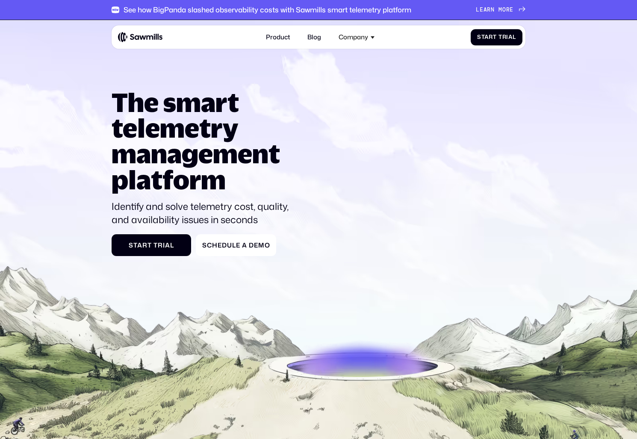
click at [201, 202] on p "Identify and solve telemetry cost, quality, and availability issues in seconds" at bounding box center [204, 213] width 185 height 27
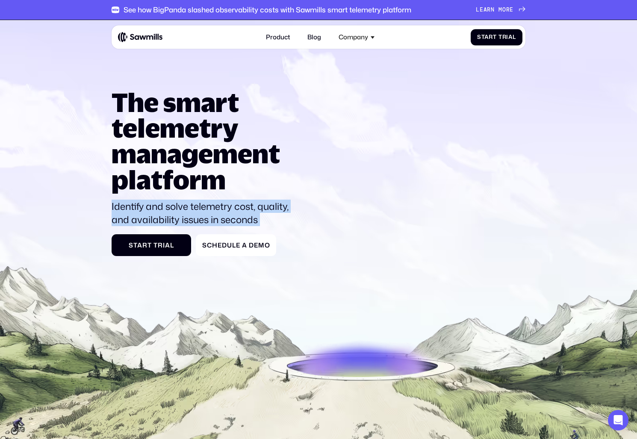
click at [201, 202] on p "Identify and solve telemetry cost, quality, and availability issues in seconds" at bounding box center [204, 213] width 185 height 27
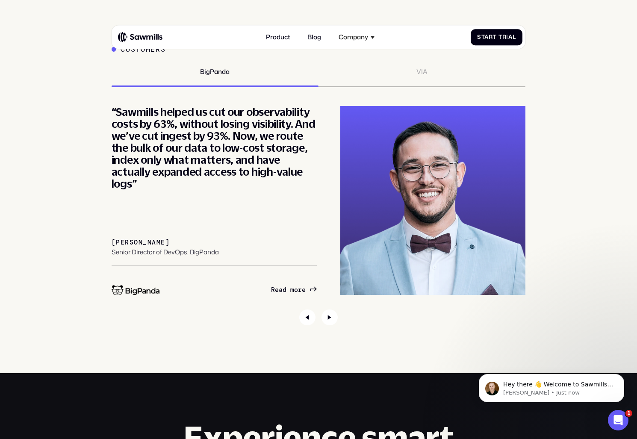
scroll to position [2951, 0]
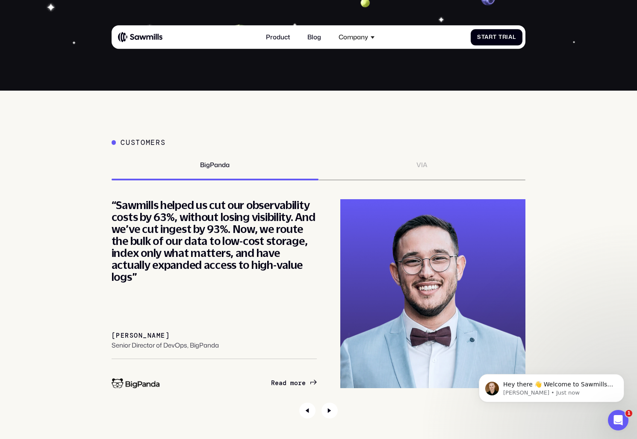
click at [409, 159] on div "Customers BigPanda VIA “Partnering with Sawmills has set us on a path toward op…" at bounding box center [319, 278] width 414 height 280
click at [410, 163] on div "VIA" at bounding box center [421, 170] width 207 height 19
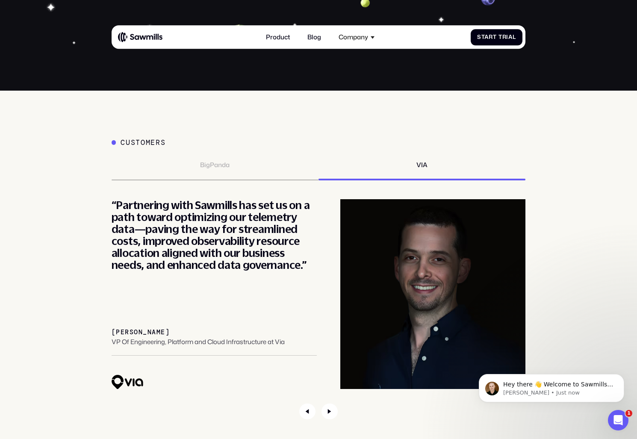
click at [237, 172] on div "BigPanda" at bounding box center [215, 170] width 207 height 19
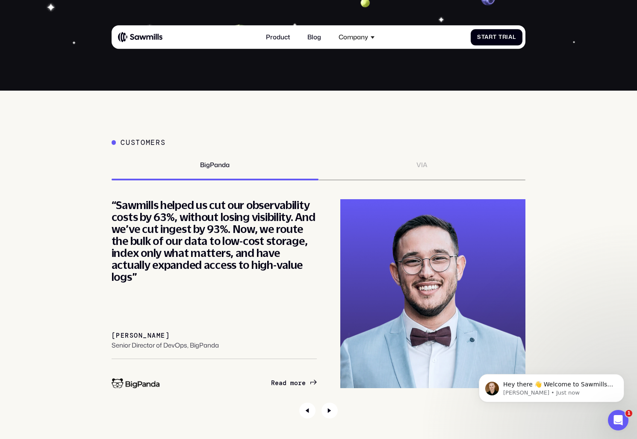
click at [432, 165] on div "VIA" at bounding box center [421, 170] width 207 height 19
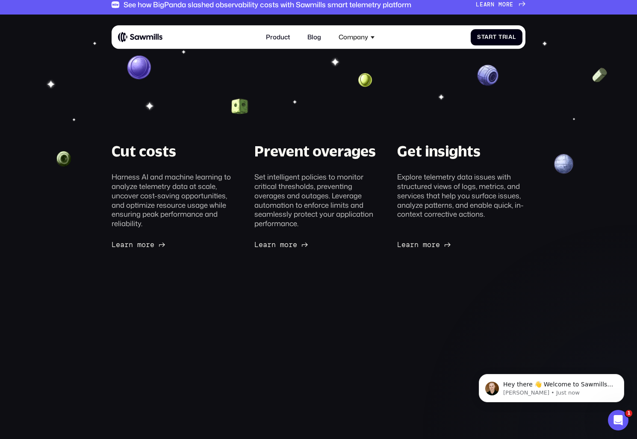
scroll to position [0, 0]
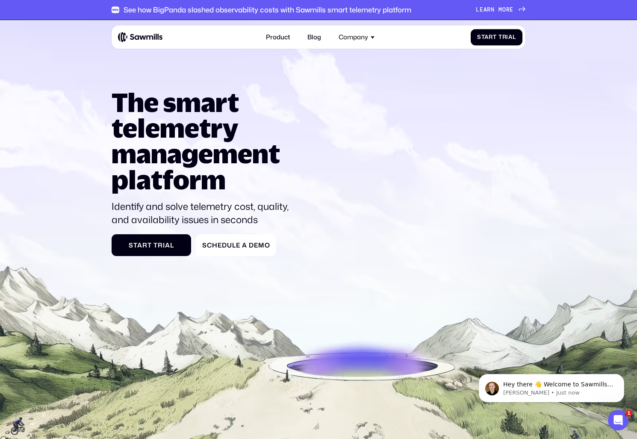
click at [487, 12] on div "Learn more" at bounding box center [495, 9] width 38 height 7
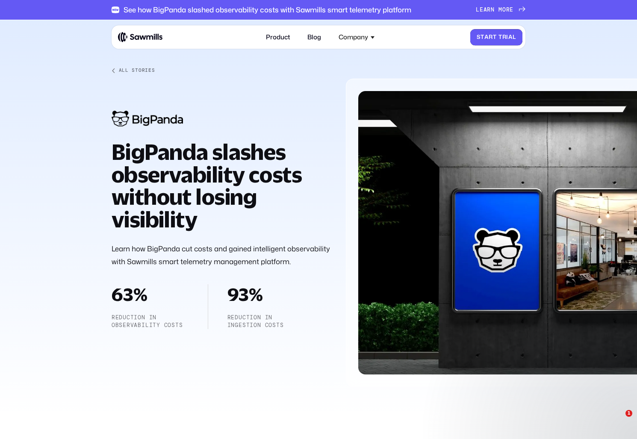
click at [480, 33] on link "S t a r t T r i a l S t a r t T r i a l" at bounding box center [496, 37] width 52 height 16
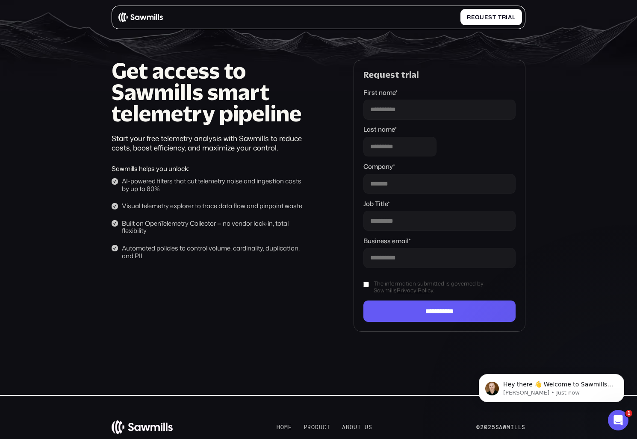
scroll to position [24, 0]
